Goal: Navigation & Orientation: Find specific page/section

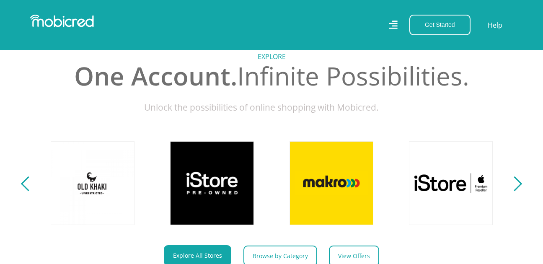
scroll to position [377, 0]
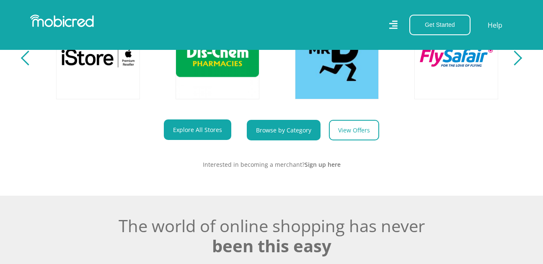
click at [271, 136] on link "Browse by Category" at bounding box center [284, 130] width 74 height 21
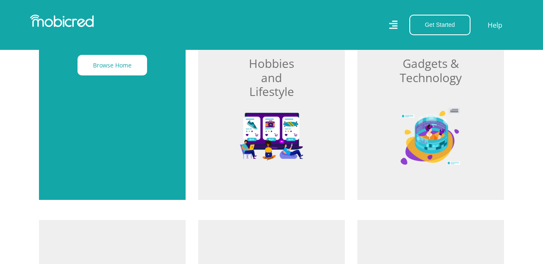
scroll to position [251, 0]
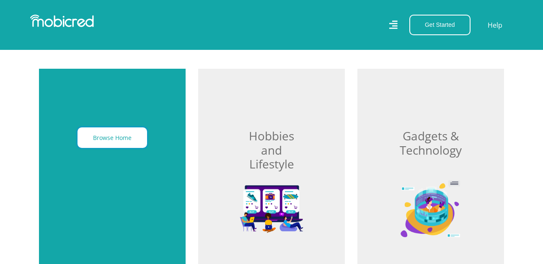
click at [109, 140] on button "Browse Home" at bounding box center [113, 137] width 70 height 21
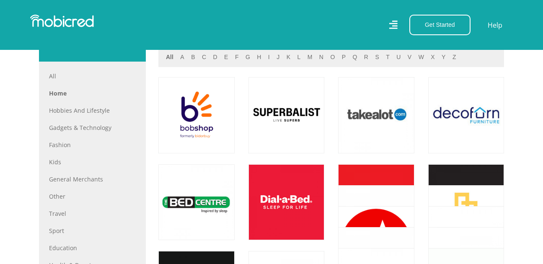
scroll to position [377, 0]
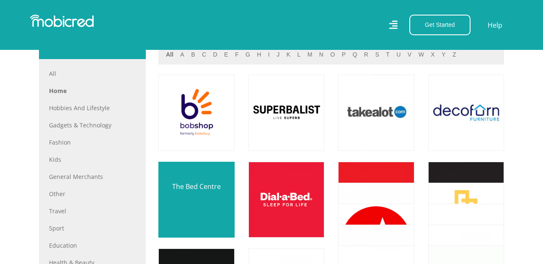
click at [193, 199] on link at bounding box center [196, 199] width 89 height 89
